Goal: Check status: Check status

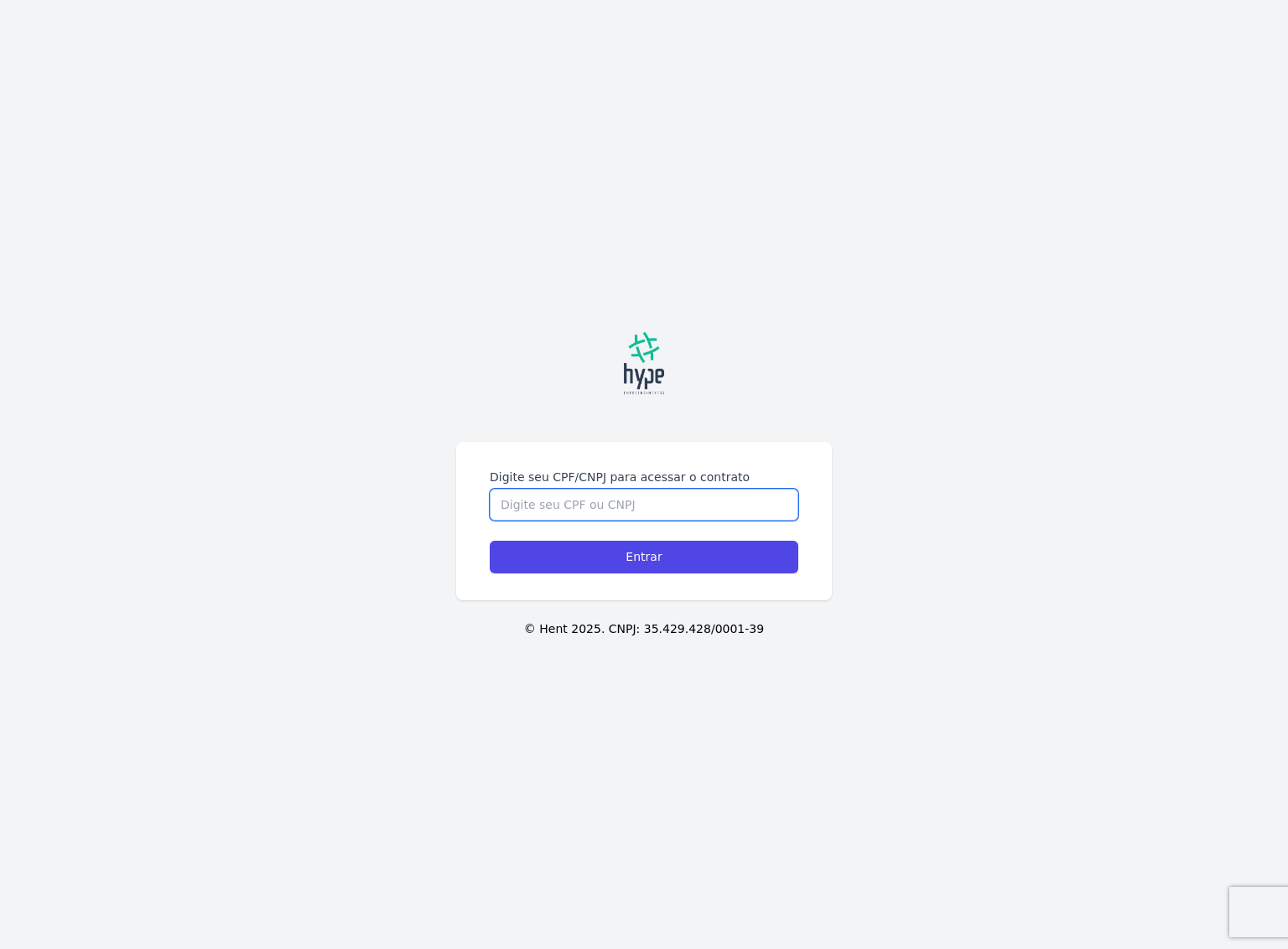
click at [611, 515] on input "Digite seu CPF/CNPJ para acessar o contrato" at bounding box center [644, 505] width 309 height 32
type input "09716363974"
click at [490, 541] on input "Entrar" at bounding box center [644, 557] width 309 height 33
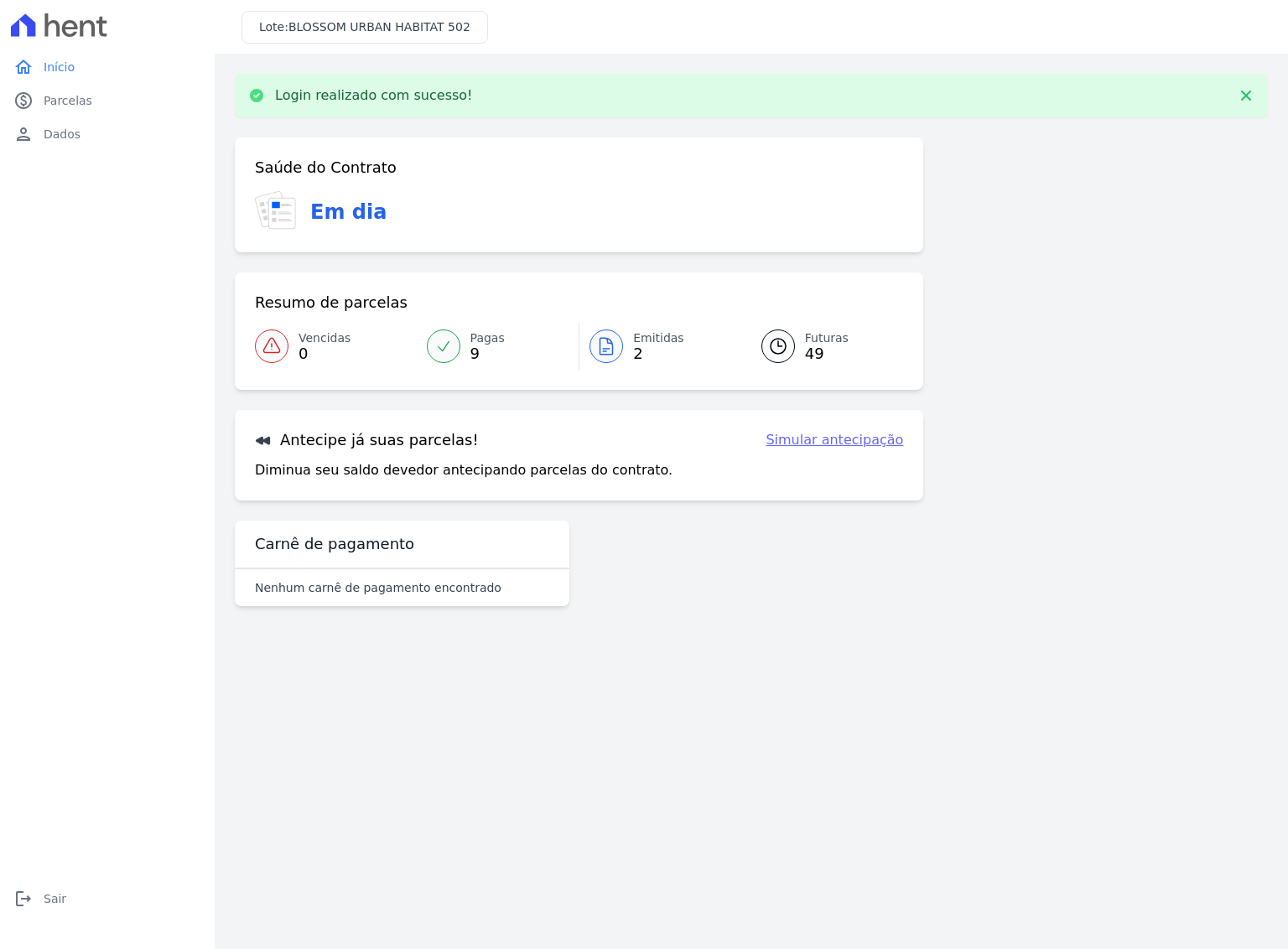
click at [653, 350] on span "2" at bounding box center [658, 354] width 51 height 14
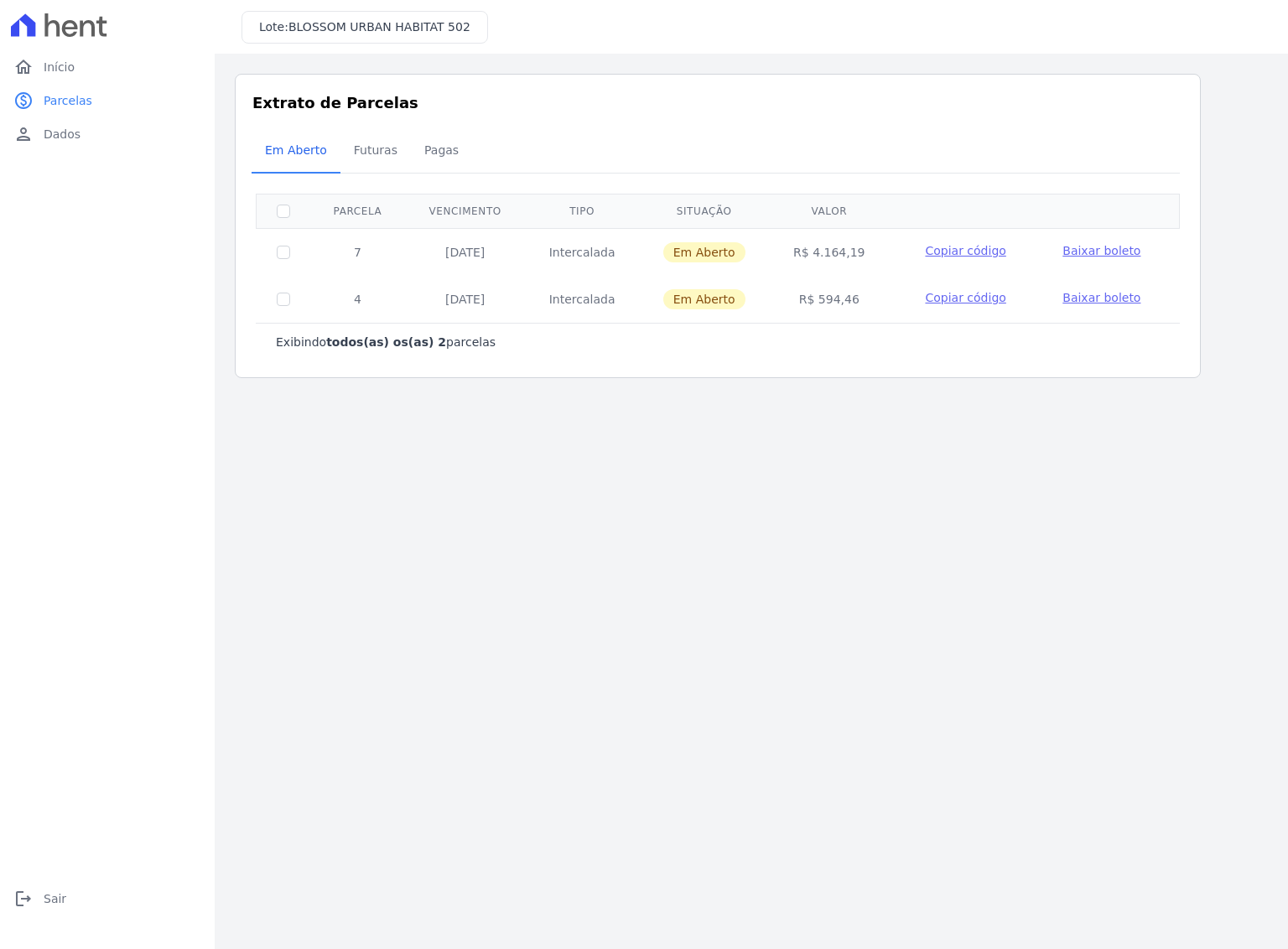
click at [970, 251] on span "Copiar código" at bounding box center [965, 251] width 80 height 14
